Goal: Task Accomplishment & Management: Manage account settings

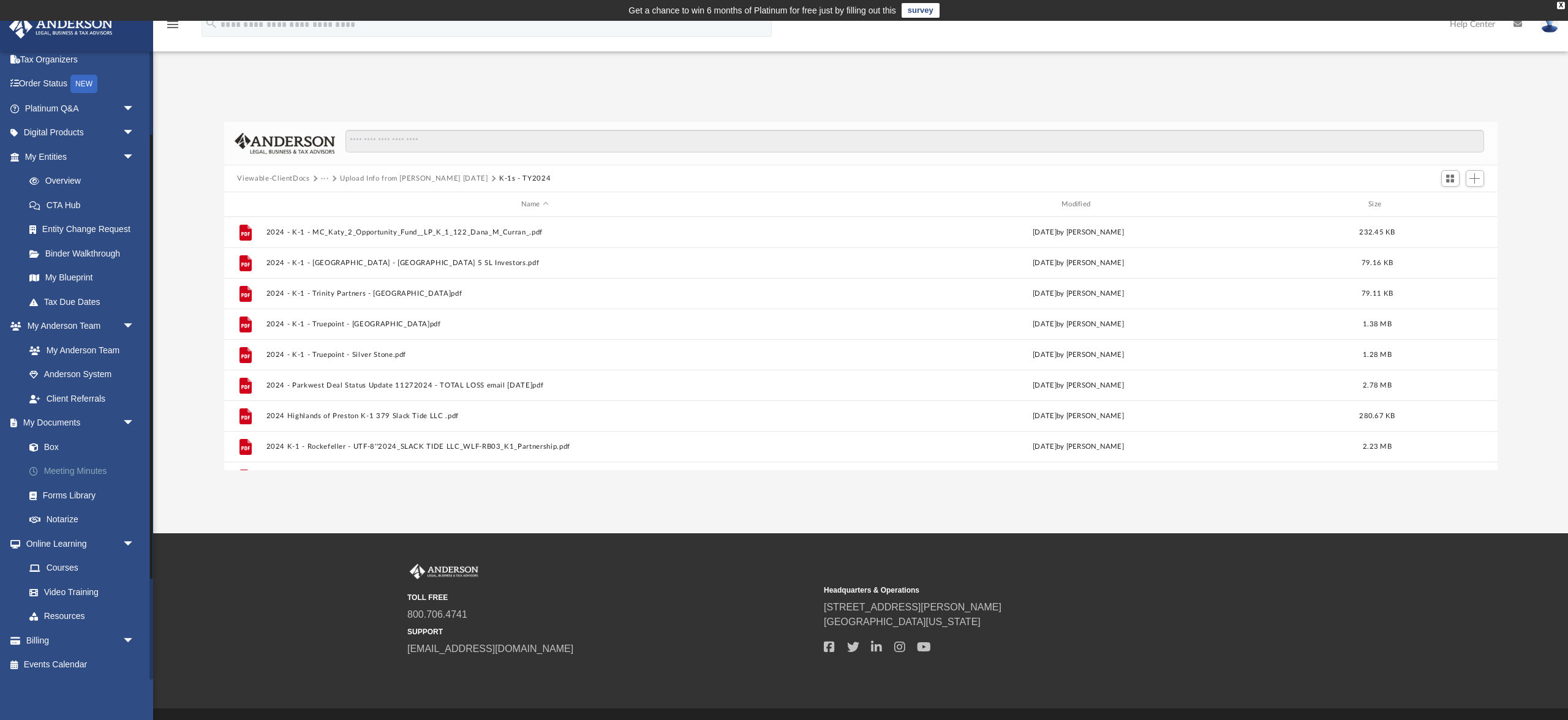
scroll to position [86, 0]
click at [551, 184] on button "K-1s - TY2024" at bounding box center [524, 178] width 52 height 11
click at [86, 411] on link "My Documents arrow_drop_down" at bounding box center [81, 422] width 145 height 24
click at [65, 435] on link "Box" at bounding box center [86, 447] width 136 height 24
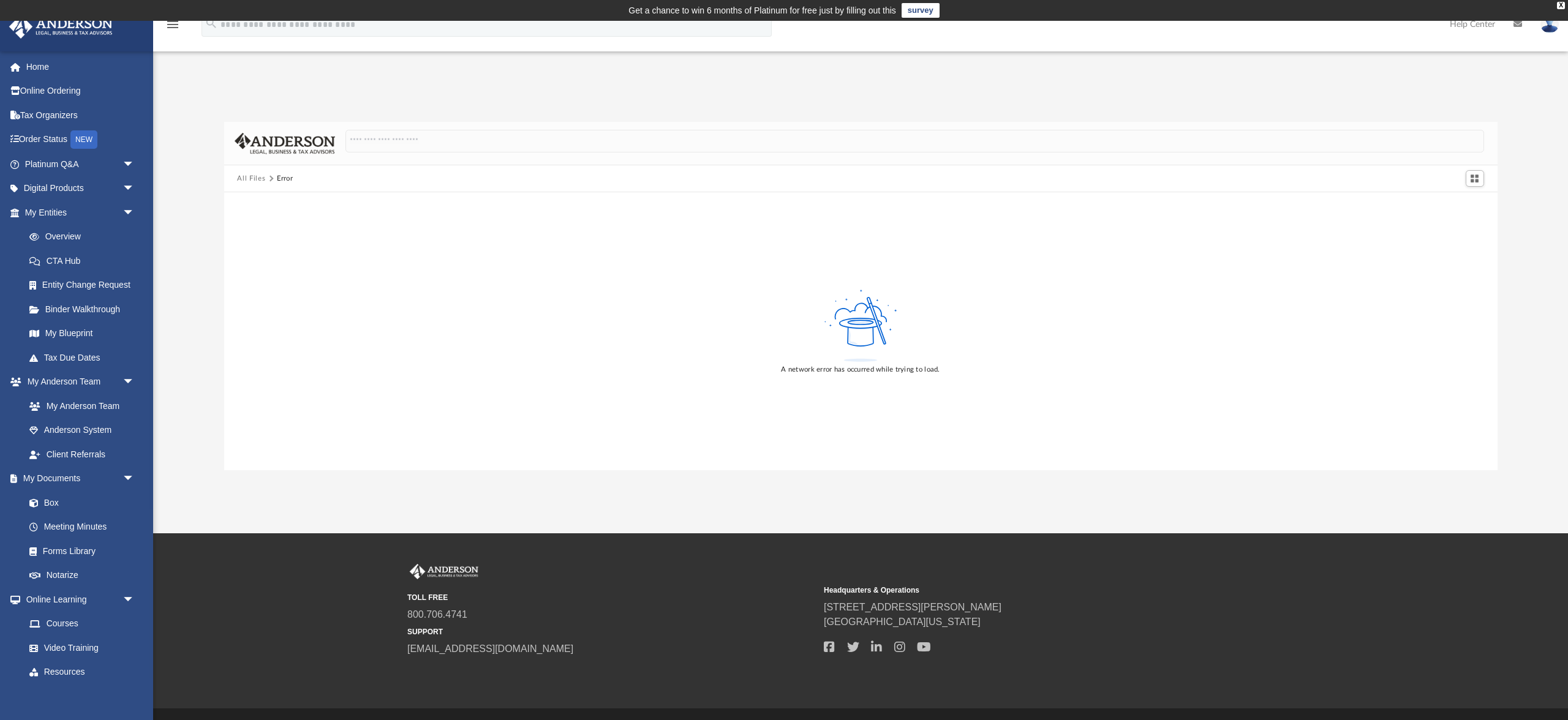
scroll to position [0, 0]
click at [80, 28] on img at bounding box center [61, 26] width 111 height 24
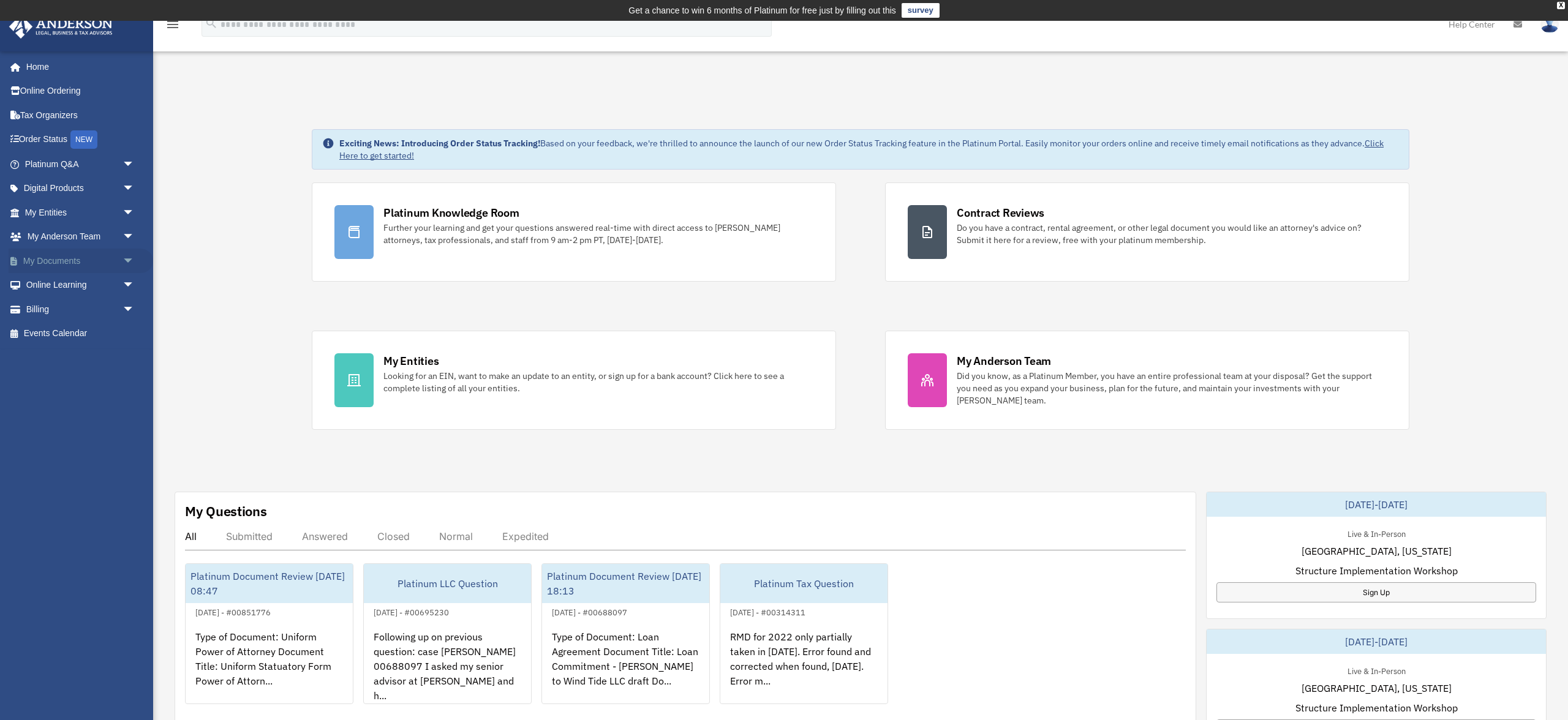
click at [110, 273] on link "My Documents arrow_drop_down" at bounding box center [81, 261] width 145 height 24
click at [125, 273] on span "arrow_drop_down" at bounding box center [134, 262] width 24 height 25
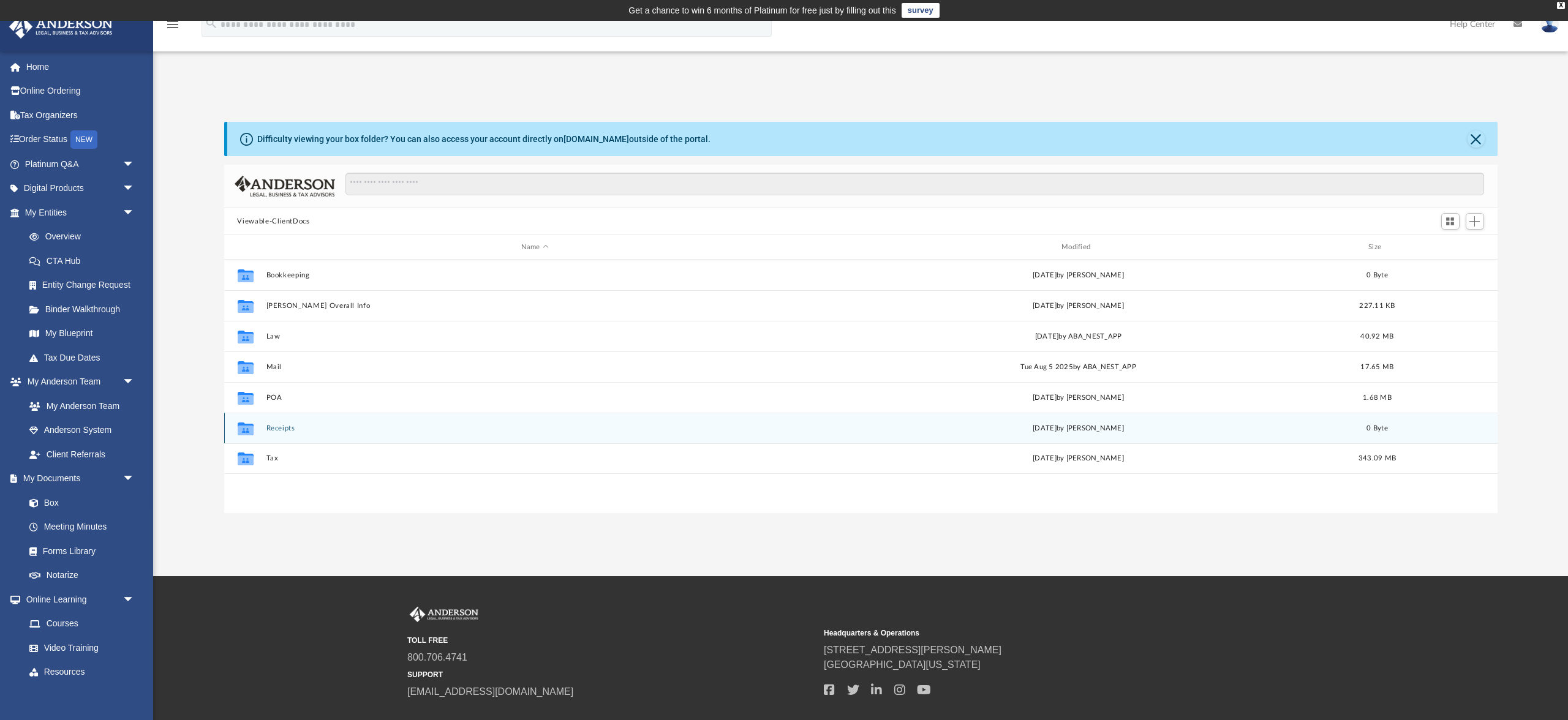
scroll to position [365, 1272]
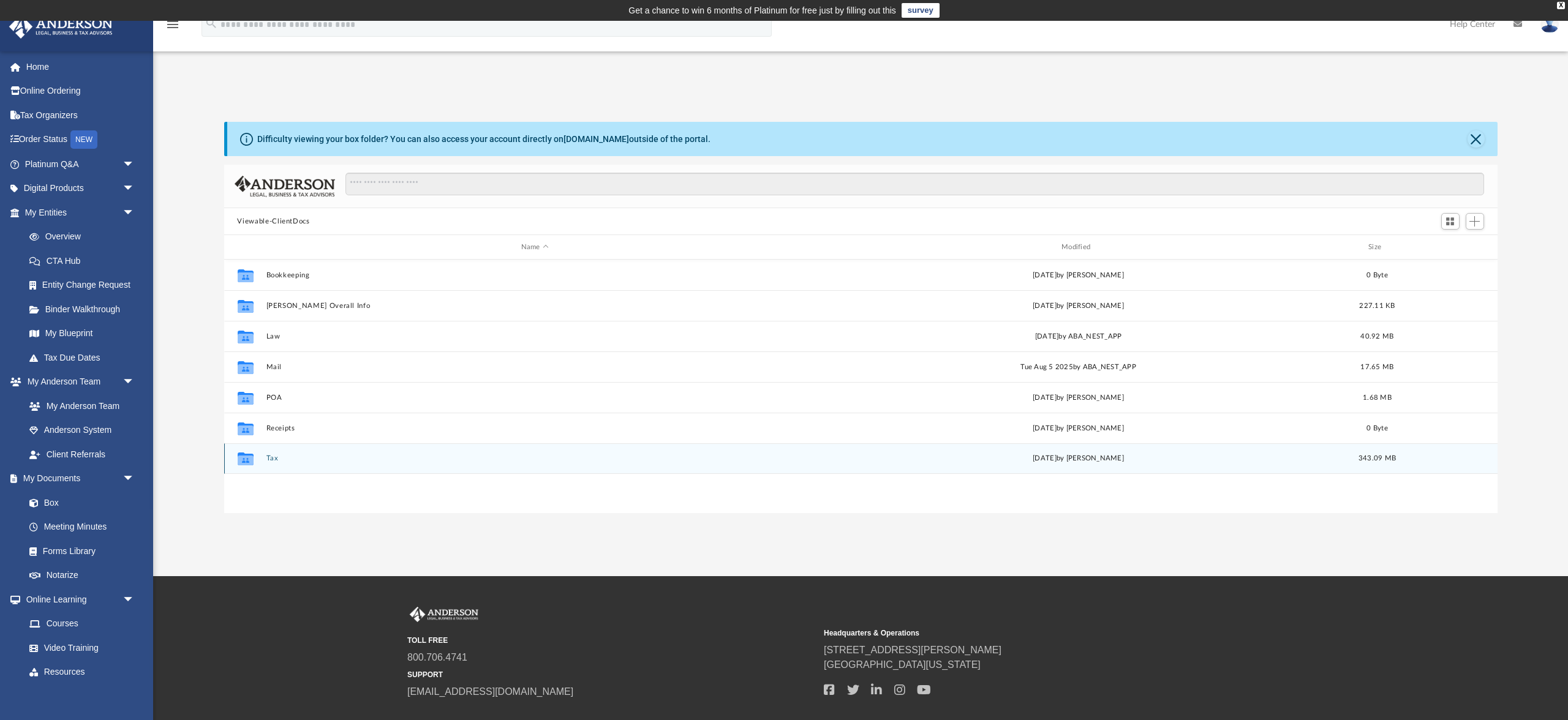
click at [284, 462] on button "Tax" at bounding box center [534, 458] width 538 height 8
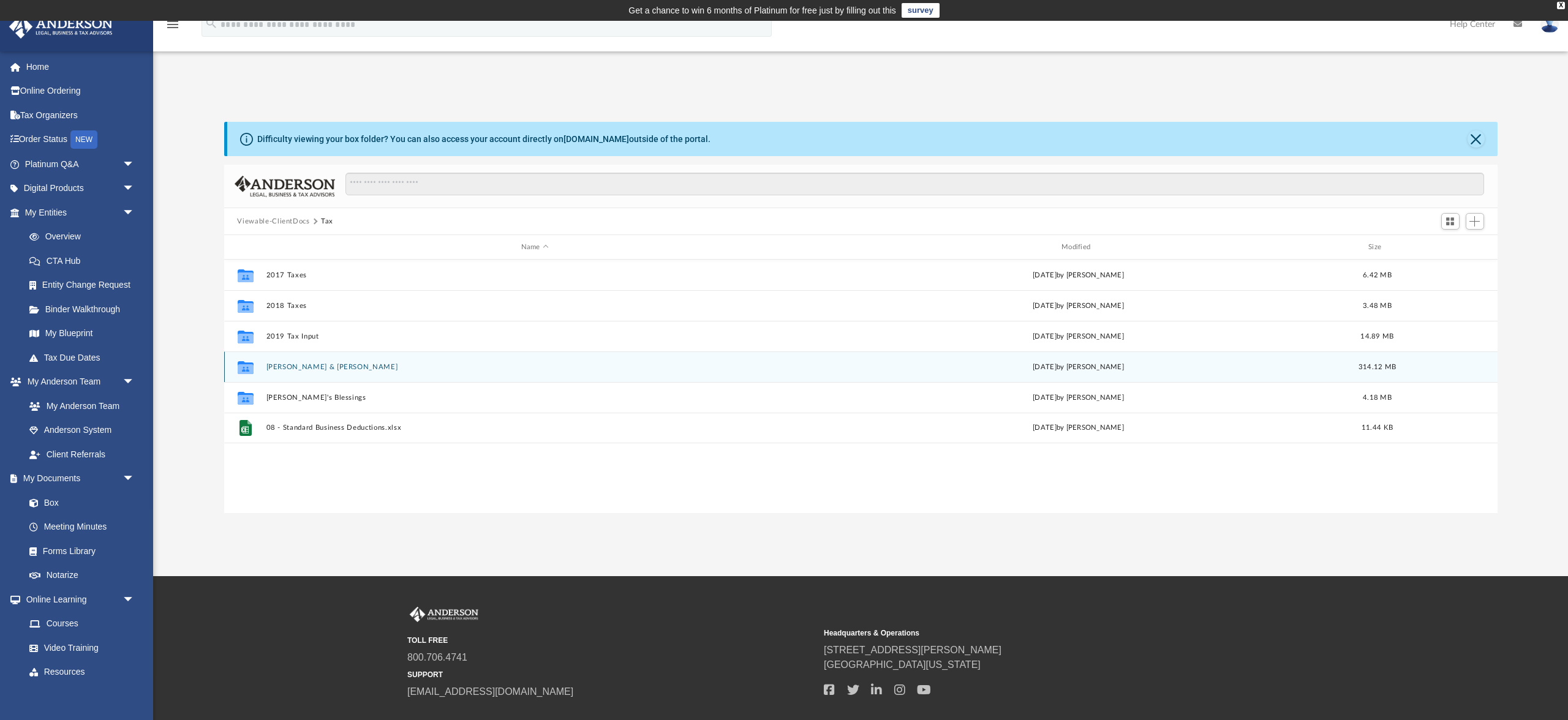
click at [311, 372] on button "Curran, Dana & Barry" at bounding box center [534, 367] width 538 height 8
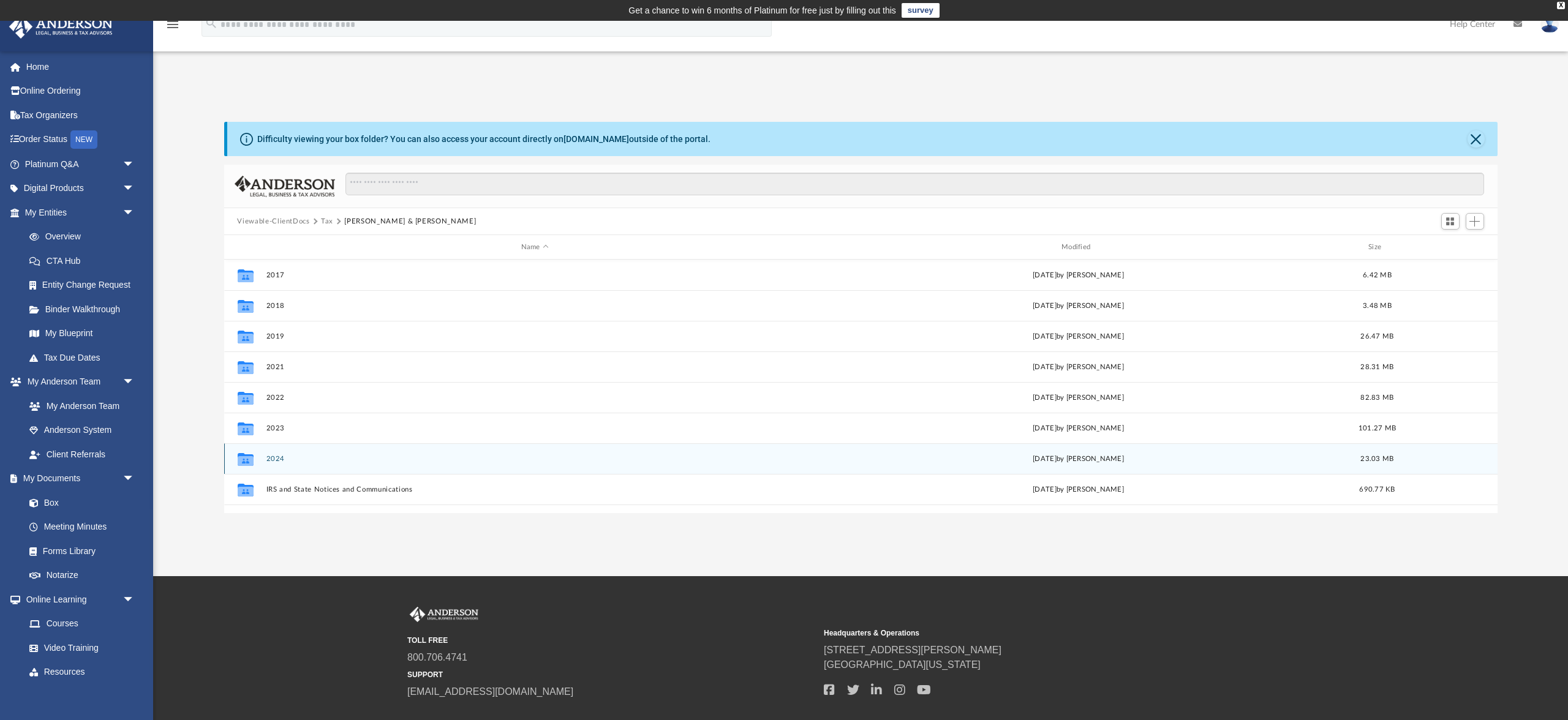
click at [290, 463] on button "2024" at bounding box center [534, 459] width 538 height 8
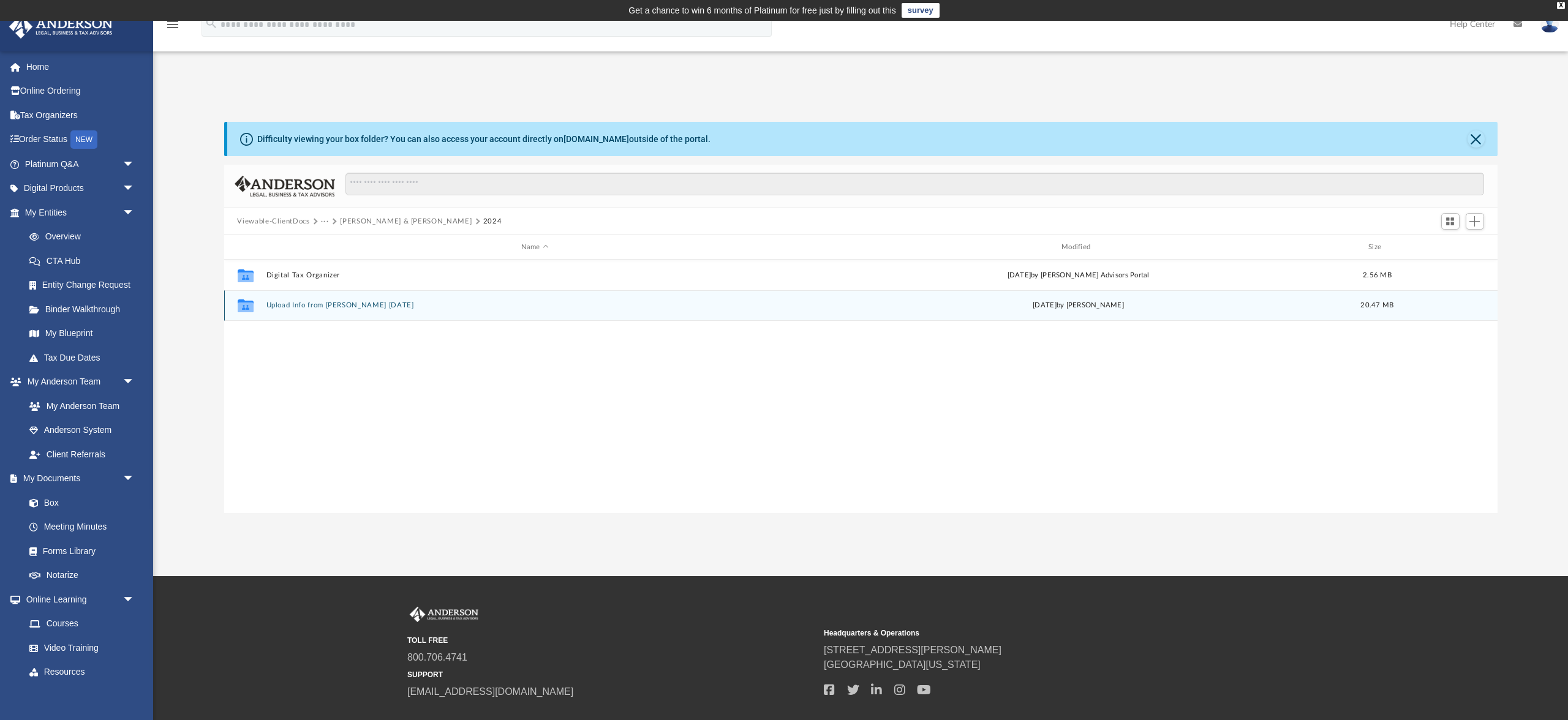
click at [317, 321] on div "Collaborated Folder Upload Info from Dana 2025MAY20 Sat Sep 6 2025 by Dana Curr…" at bounding box center [860, 305] width 1273 height 30
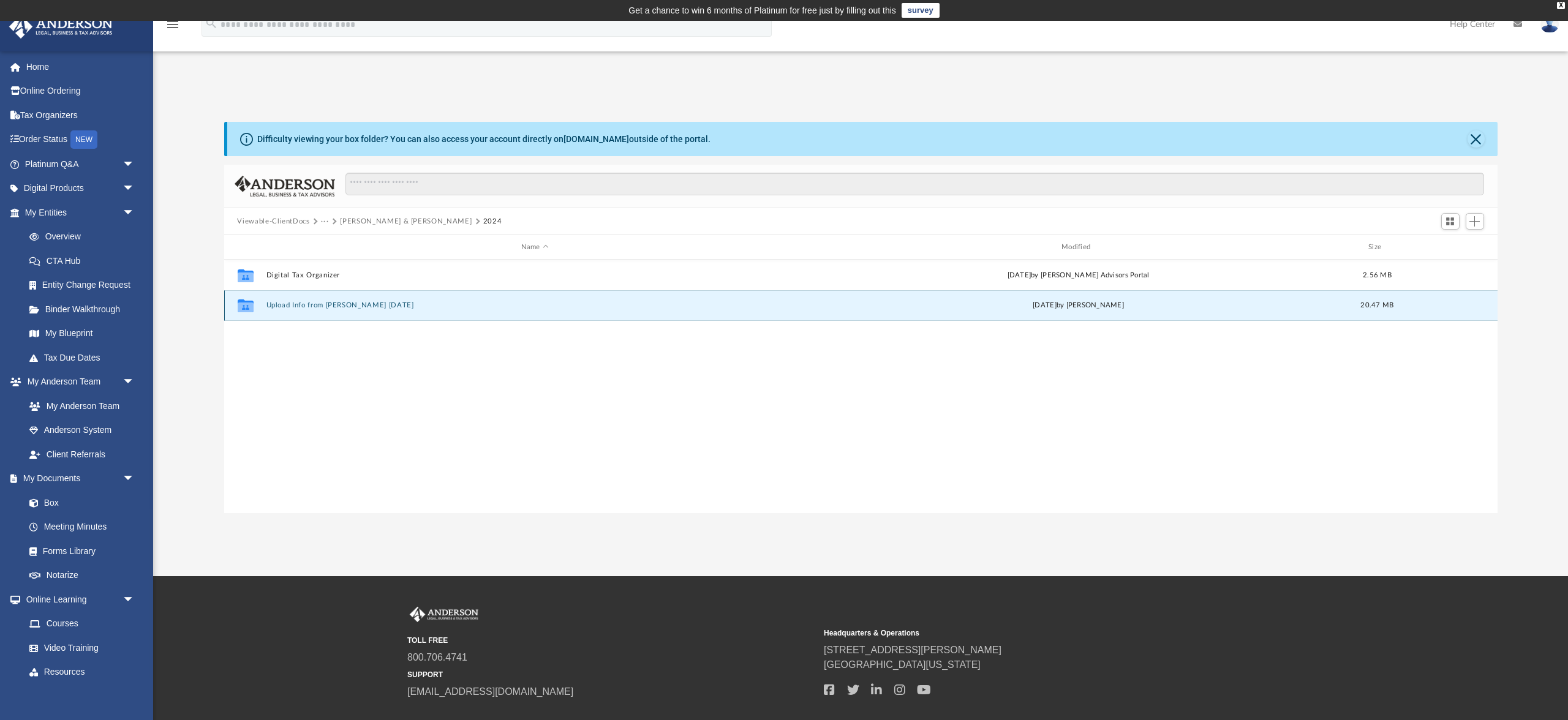
click at [317, 321] on div "Collaborated Folder Upload Info from Dana 2025MAY20 Sat Sep 6 2025 by Dana Curr…" at bounding box center [860, 305] width 1273 height 30
click at [464, 309] on button "Upload Info from [PERSON_NAME] [DATE]" at bounding box center [534, 306] width 538 height 8
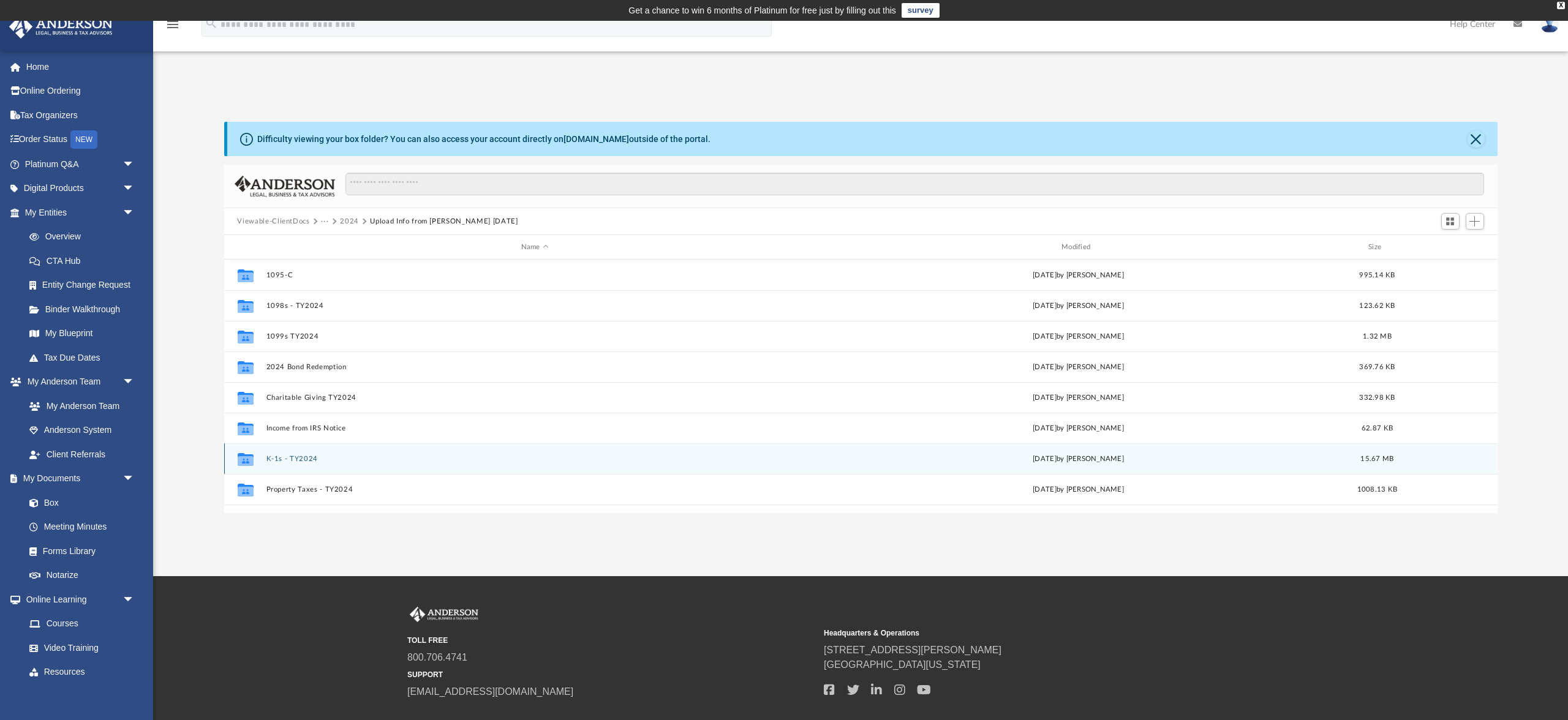
click at [260, 469] on div "Collaborated Folder" at bounding box center [244, 458] width 30 height 19
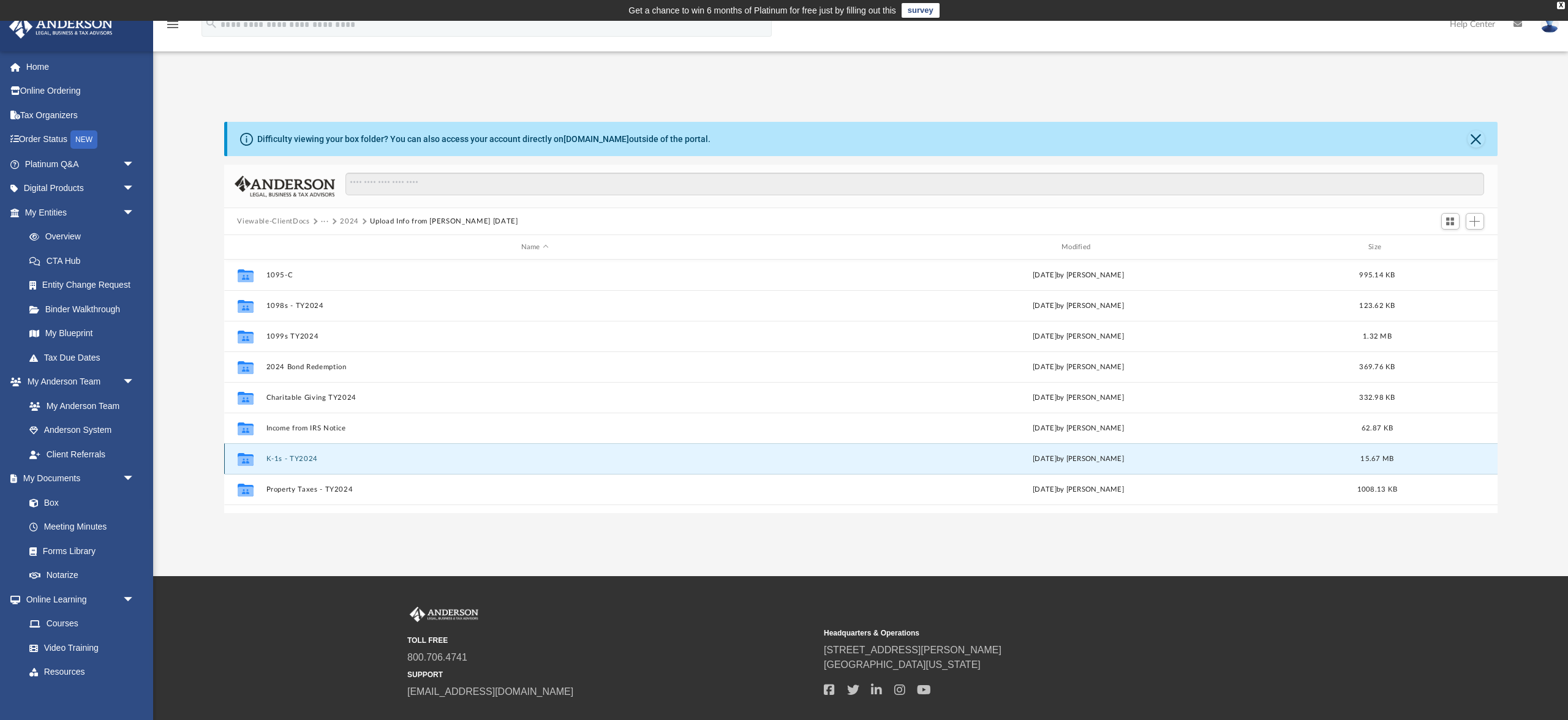
click at [260, 469] on div "Collaborated Folder" at bounding box center [244, 458] width 30 height 19
click at [279, 463] on button "K-1s - TY2024" at bounding box center [534, 459] width 538 height 8
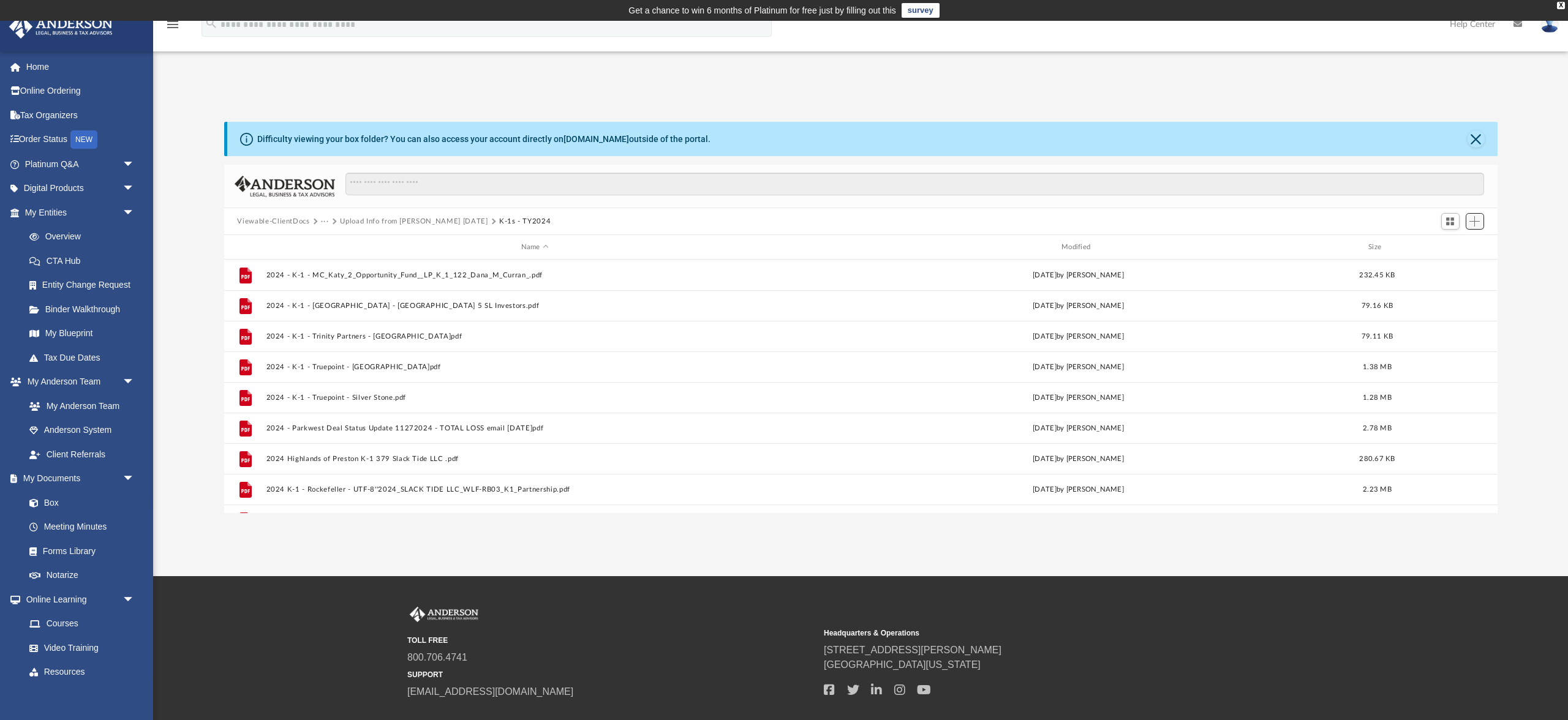
click at [1469, 227] on span "Add" at bounding box center [1474, 221] width 11 height 11
click at [1434, 288] on li "Upload" at bounding box center [1453, 281] width 39 height 13
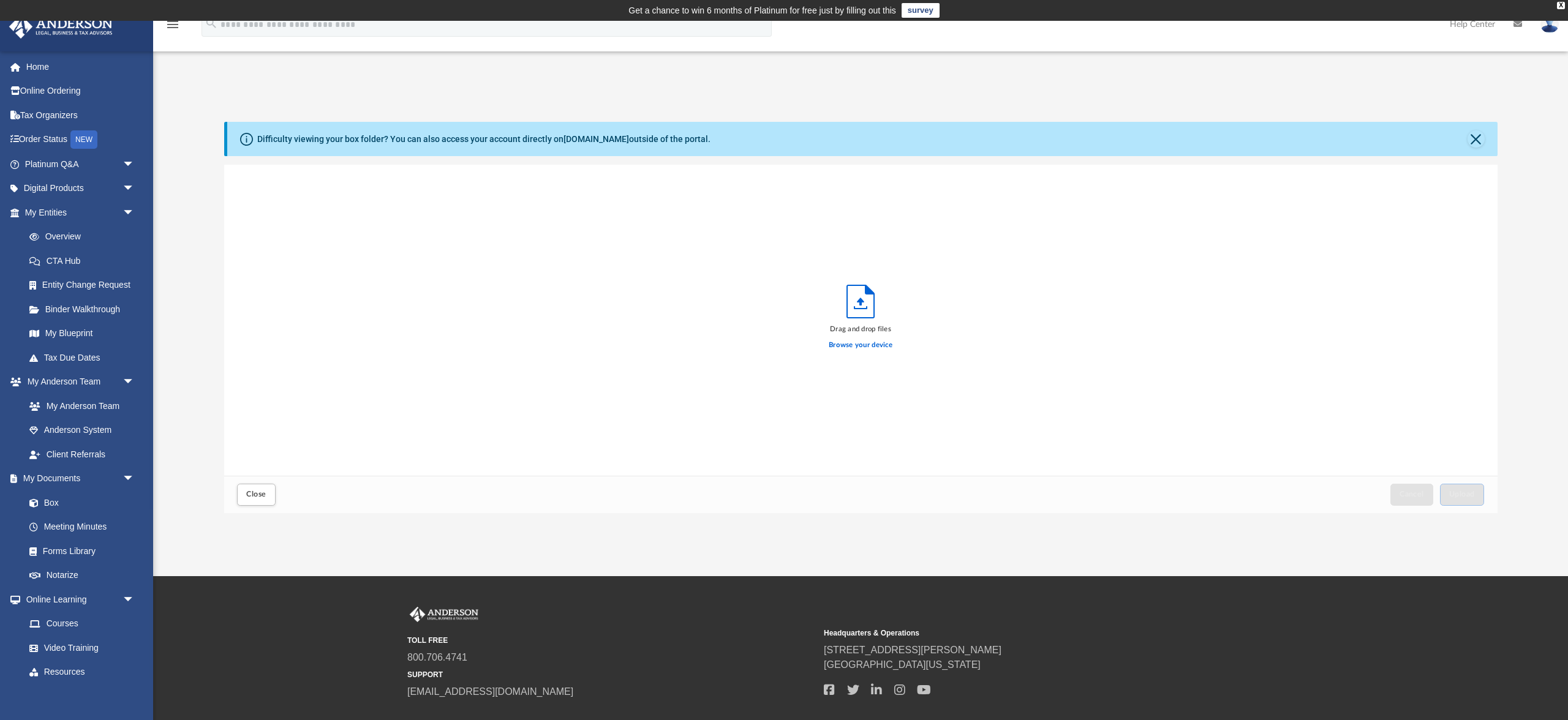
scroll to position [401, 1272]
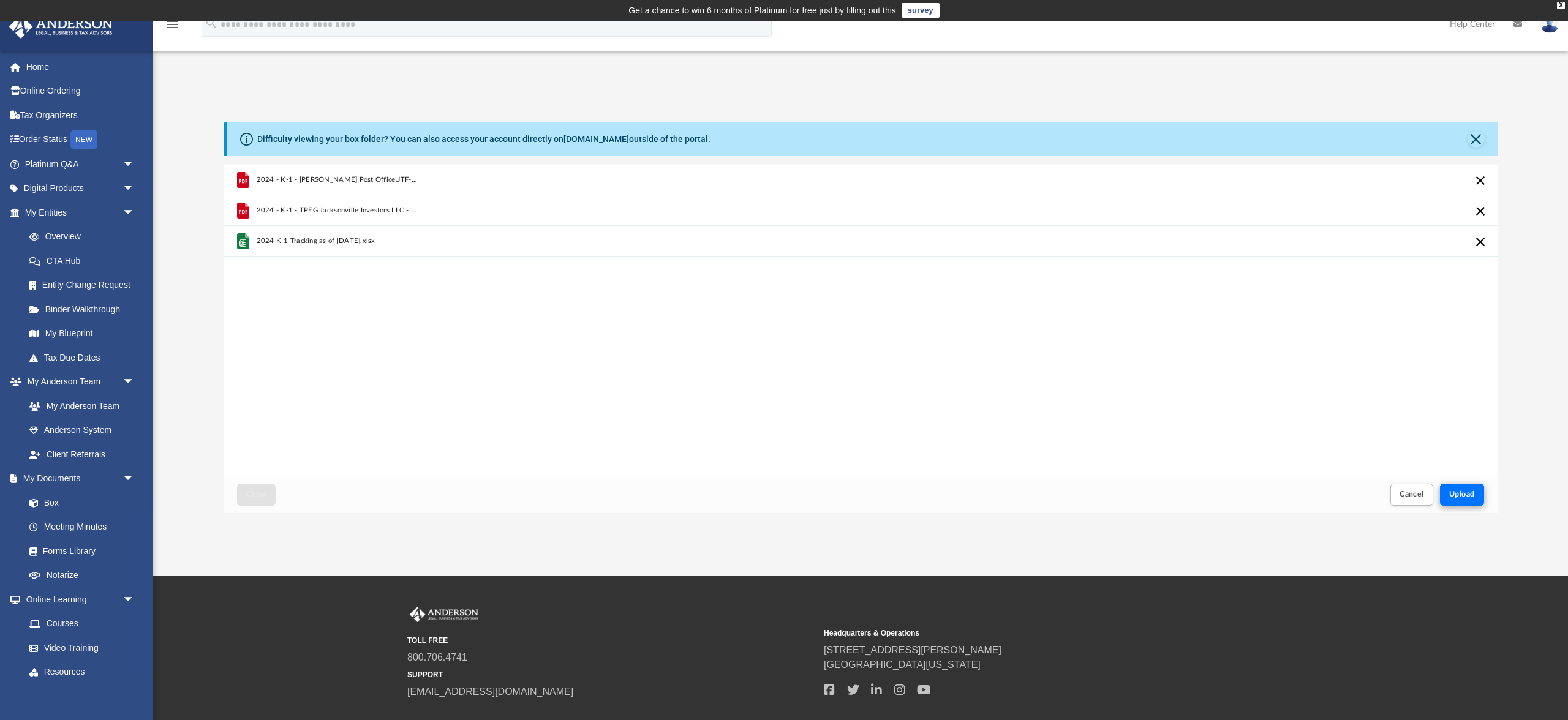
click at [1451, 498] on span "Upload" at bounding box center [1462, 494] width 25 height 8
